Goal: Information Seeking & Learning: Learn about a topic

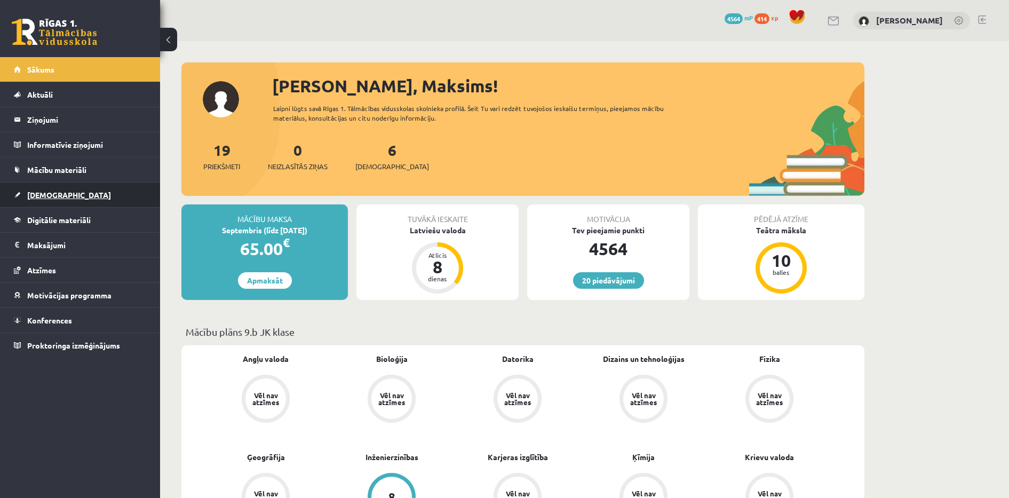
click at [94, 184] on link "[DEMOGRAPHIC_DATA]" at bounding box center [80, 194] width 133 height 25
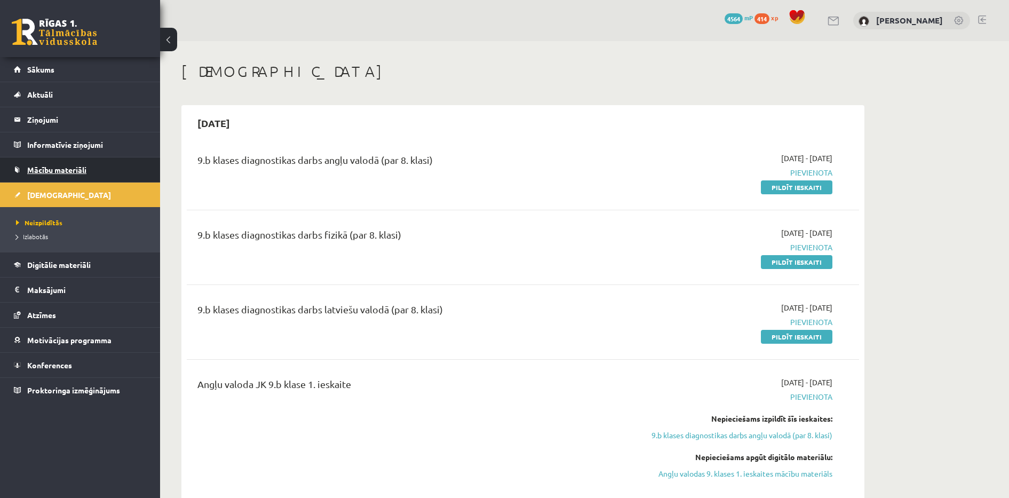
click at [84, 164] on link "Mācību materiāli" at bounding box center [80, 169] width 133 height 25
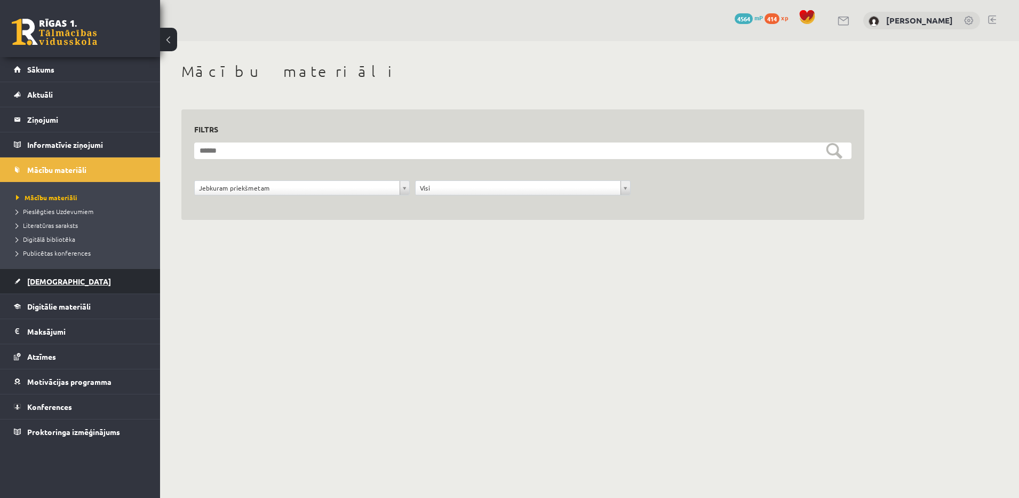
click at [67, 292] on link "[DEMOGRAPHIC_DATA]" at bounding box center [80, 281] width 133 height 25
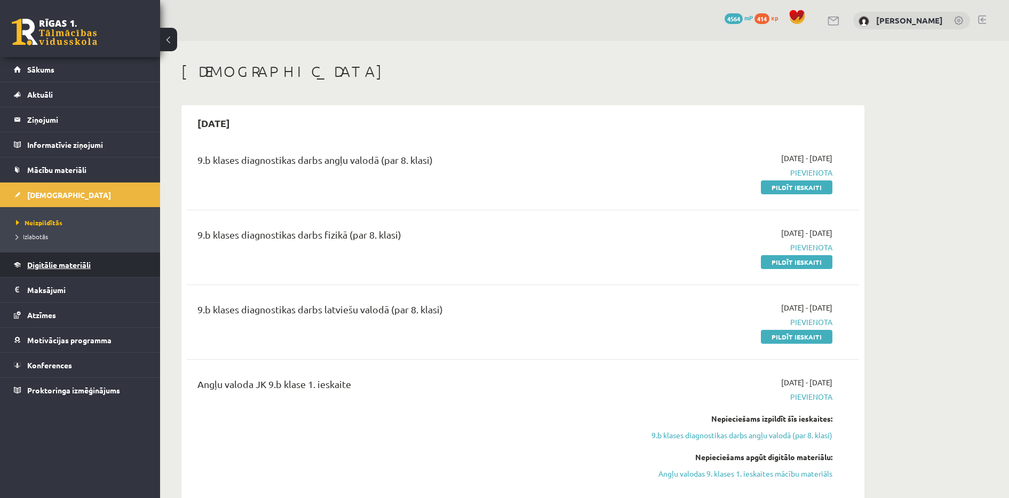
click at [75, 265] on span "Digitālie materiāli" at bounding box center [58, 265] width 63 height 10
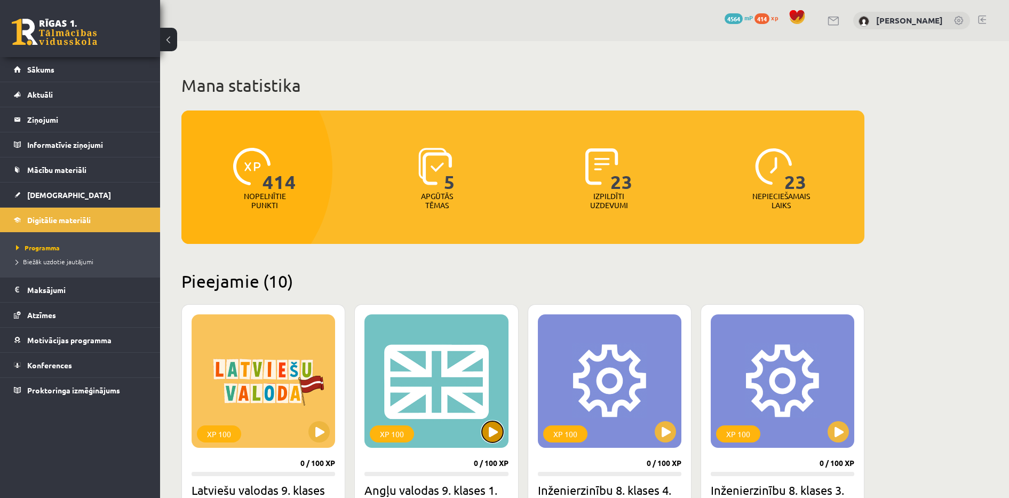
click at [489, 425] on button at bounding box center [492, 431] width 21 height 21
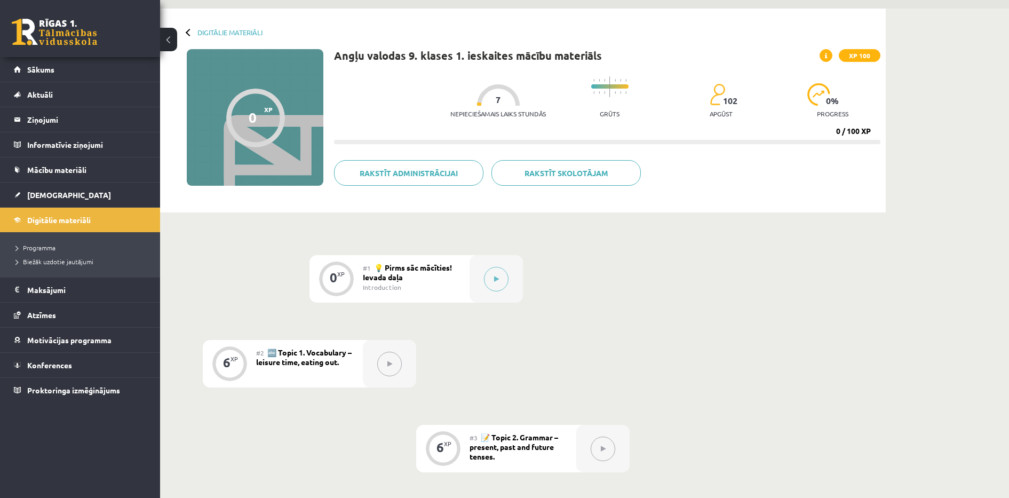
scroll to position [31, 0]
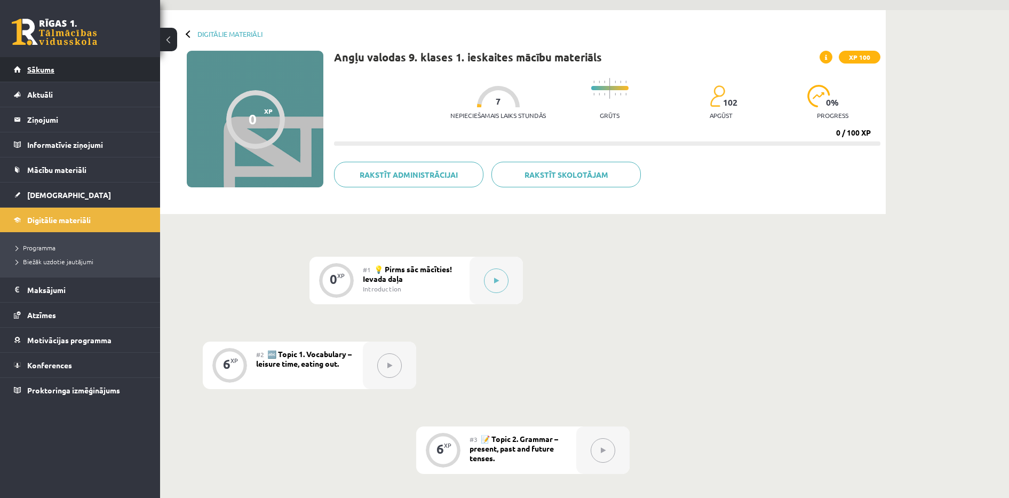
click at [57, 65] on link "Sākums" at bounding box center [80, 69] width 133 height 25
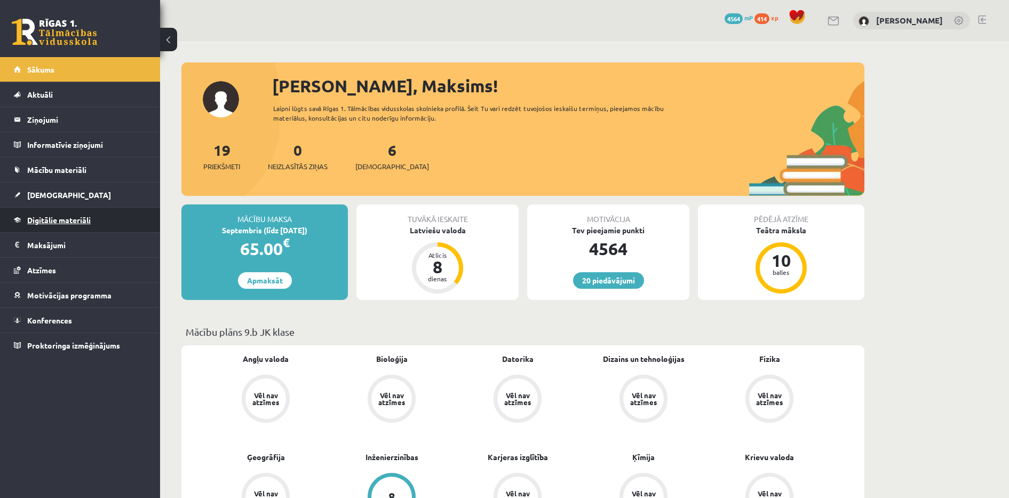
click at [76, 211] on link "Digitālie materiāli" at bounding box center [80, 220] width 133 height 25
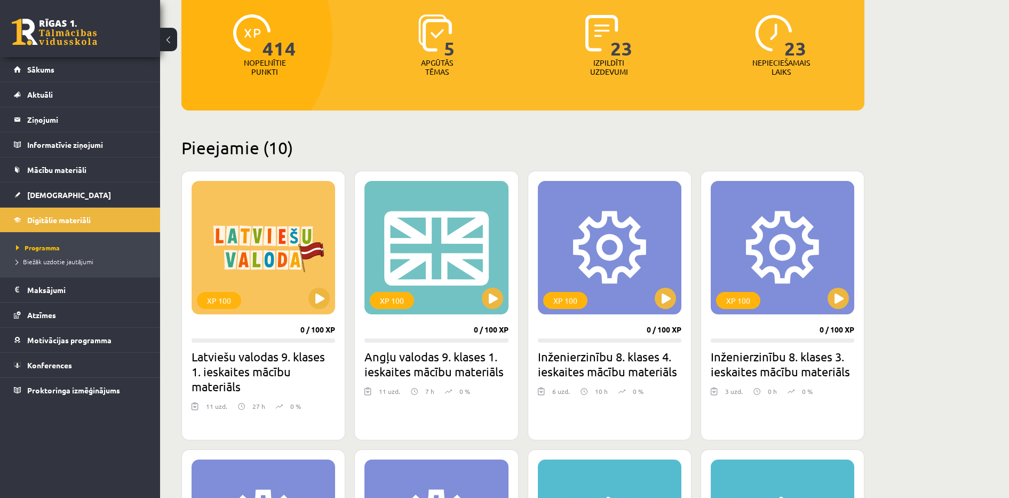
scroll to position [138, 0]
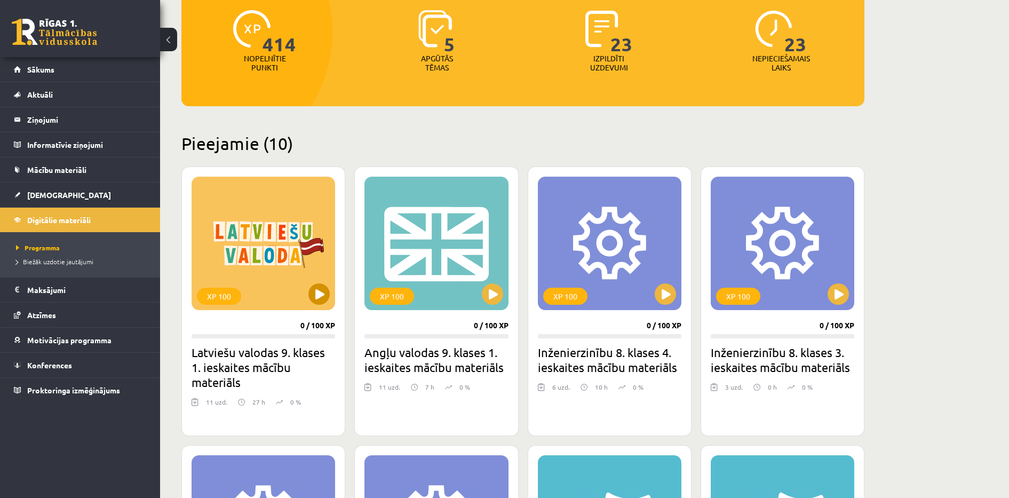
click at [330, 294] on div "XP 100" at bounding box center [264, 243] width 144 height 133
drag, startPoint x: 330, startPoint y: 294, endPoint x: 355, endPoint y: 195, distance: 102.9
click at [355, 195] on div "XP 100 0 / 100 XP Angļu valodas 9. klases 1. ieskaites mācību materiāls 11 uzd.…" at bounding box center [436, 300] width 164 height 269
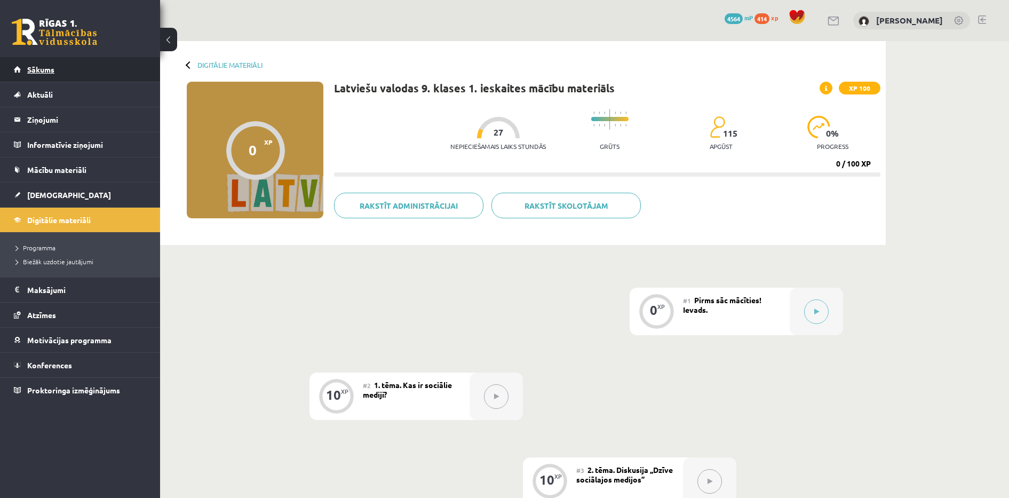
click at [94, 77] on link "Sākums" at bounding box center [80, 69] width 133 height 25
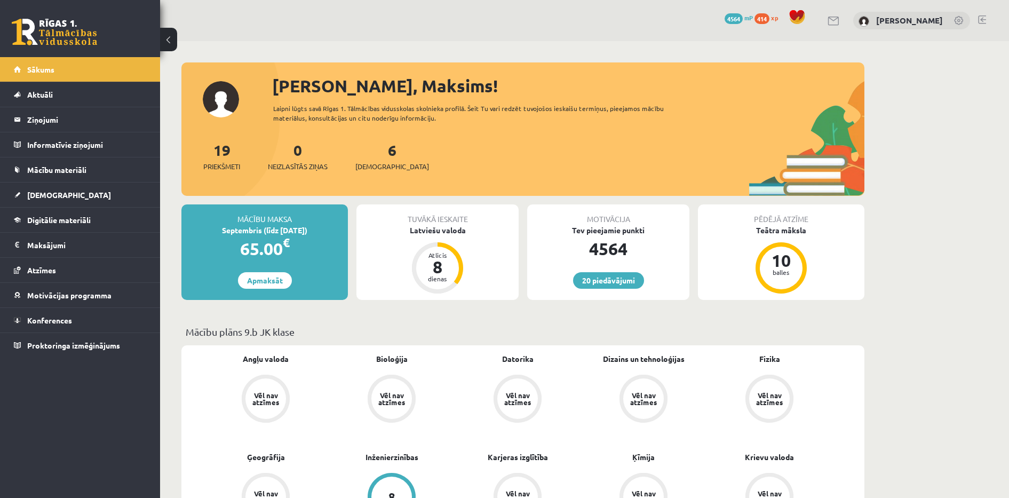
click at [337, 36] on div "20 Dāvanas 4564 mP 414 xp [PERSON_NAME]" at bounding box center [584, 20] width 849 height 41
click at [66, 90] on link "Aktuāli" at bounding box center [80, 94] width 133 height 25
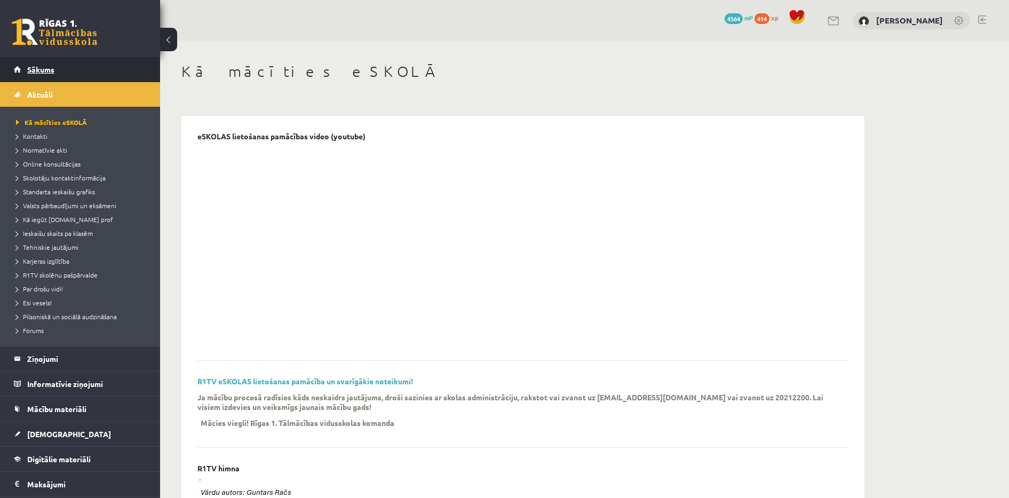
click at [65, 66] on link "Sākums" at bounding box center [80, 69] width 133 height 25
